Goal: Communication & Community: Answer question/provide support

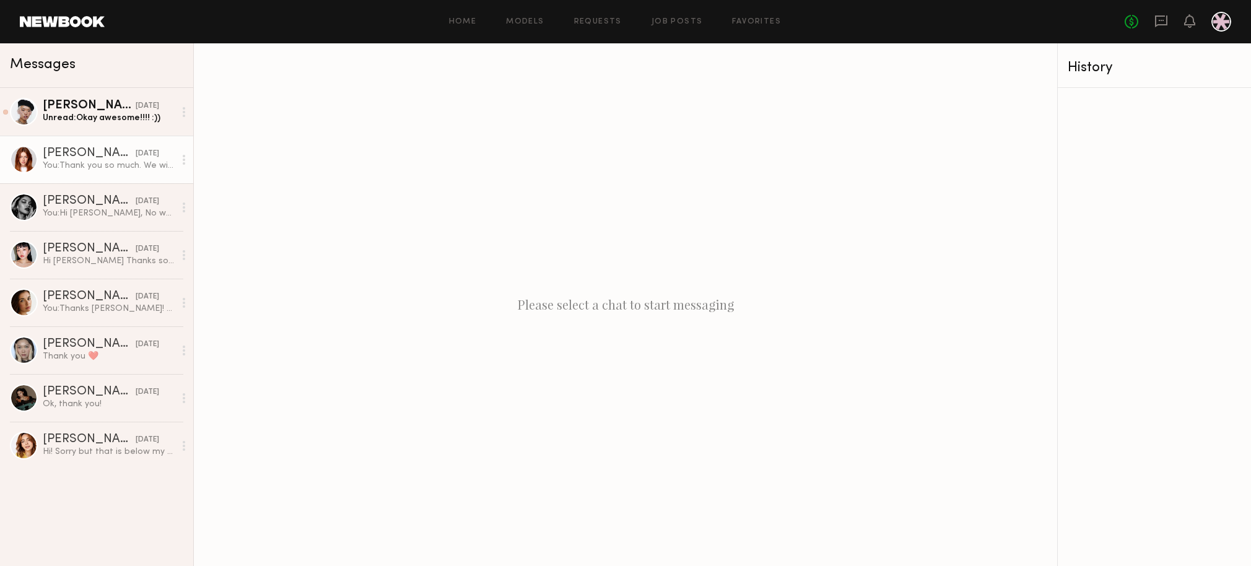
click at [89, 162] on div "You: Thank you so much. We will send out the call sheet!" at bounding box center [109, 166] width 132 height 12
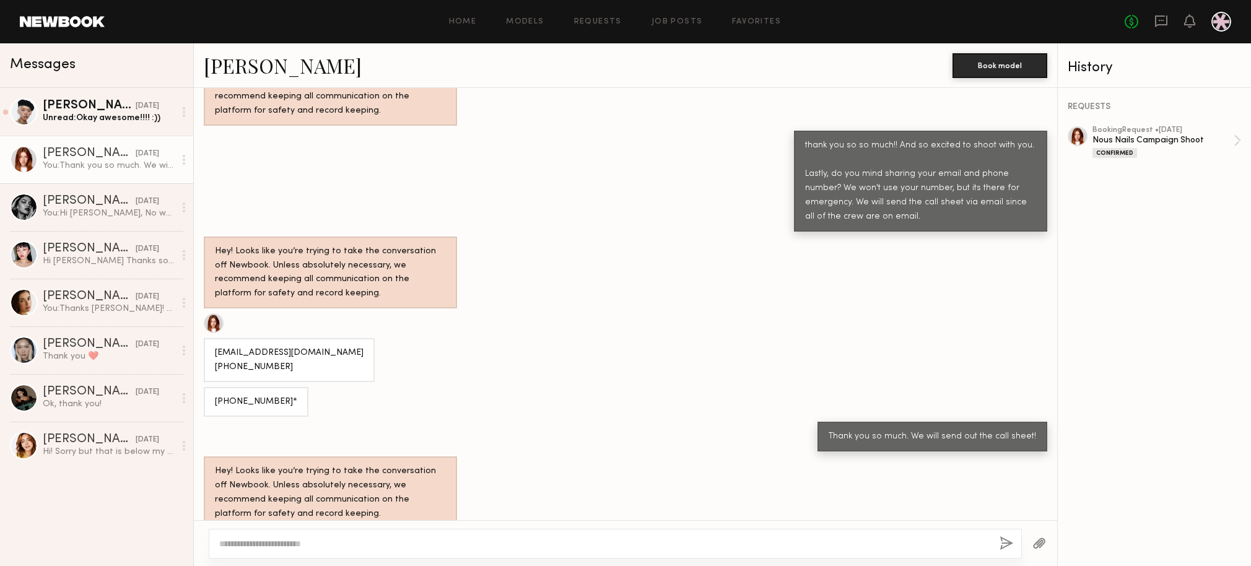
scroll to position [835, 0]
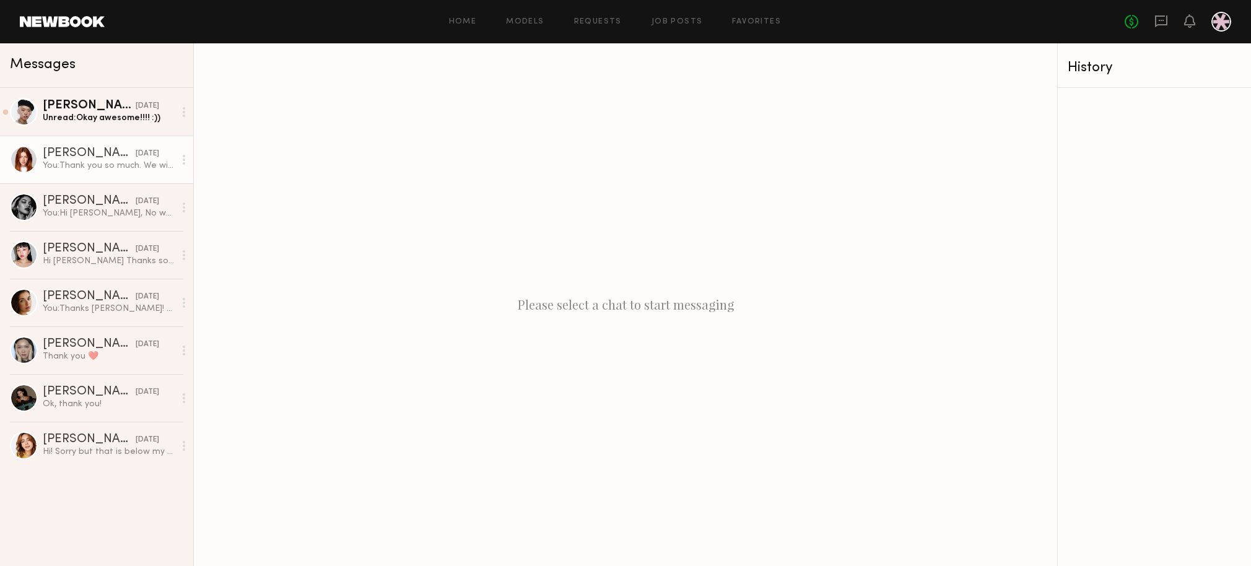
click at [47, 163] on div "You: Thank you so much. We will send out the call sheet!" at bounding box center [109, 166] width 132 height 12
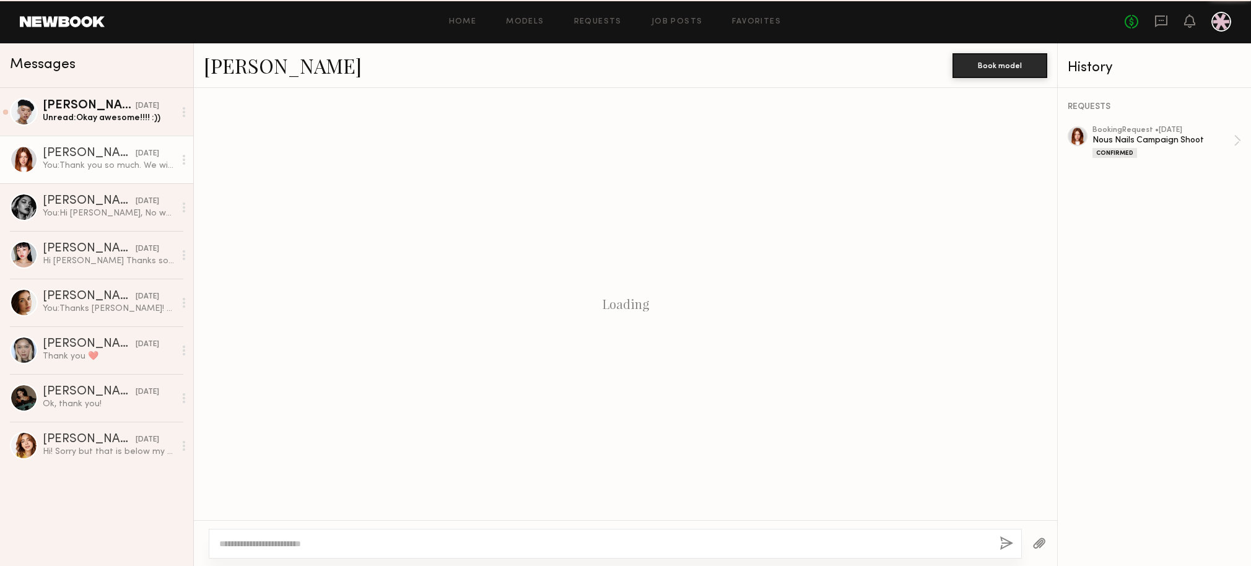
scroll to position [835, 0]
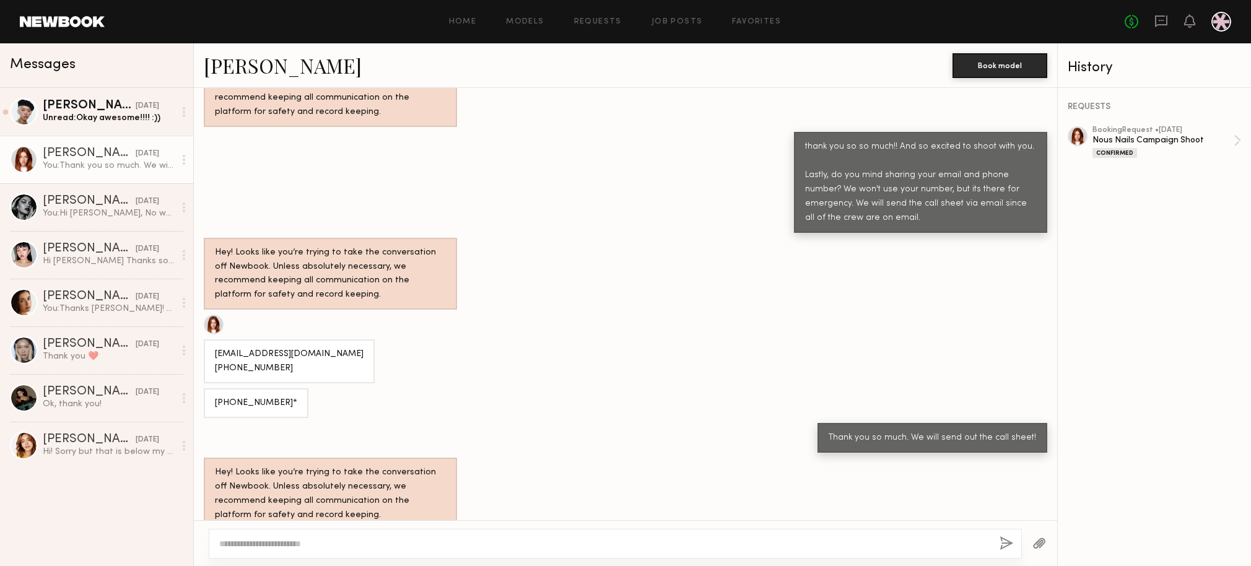
click at [258, 66] on link "[PERSON_NAME]" at bounding box center [283, 65] width 158 height 27
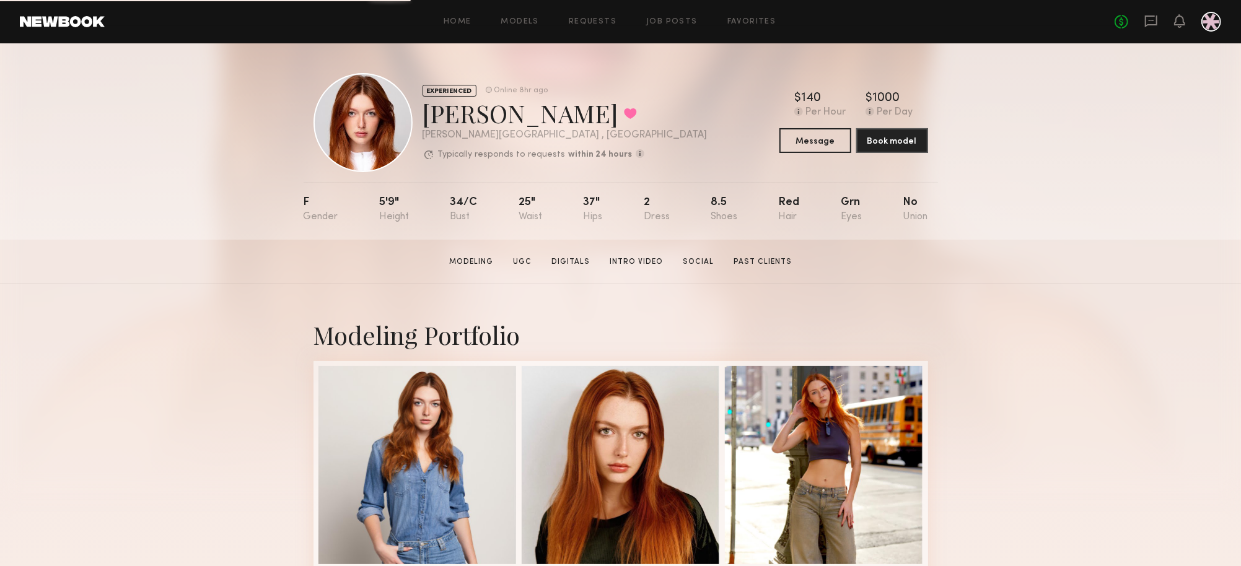
click at [715, 199] on div "8.5" at bounding box center [723, 209] width 27 height 25
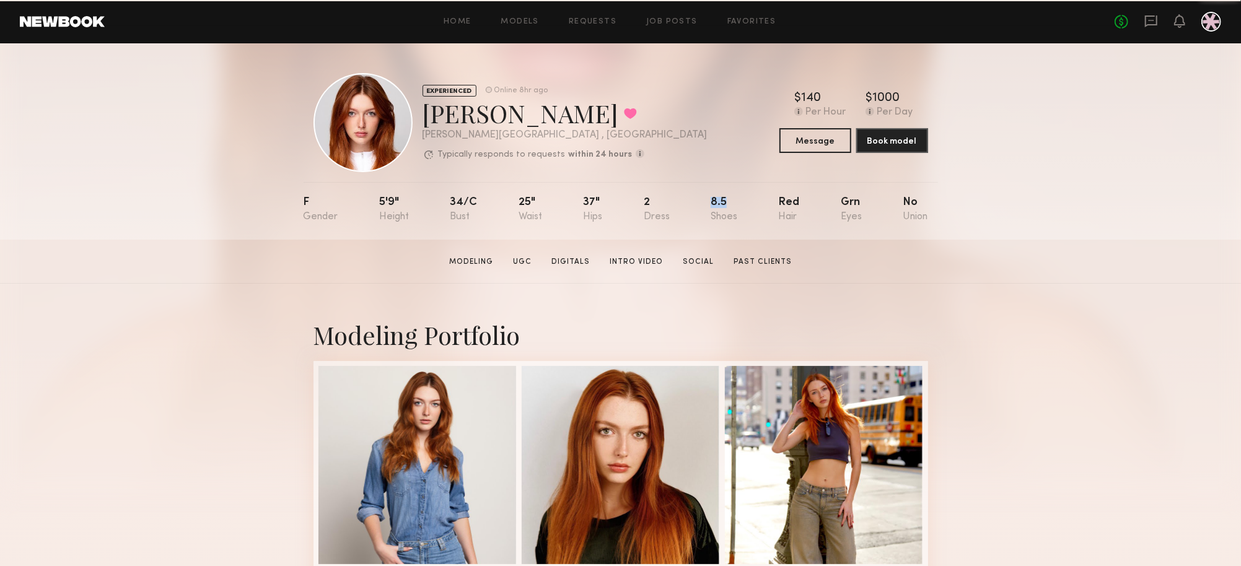
copy div "8.5"
